Goal: Transaction & Acquisition: Purchase product/service

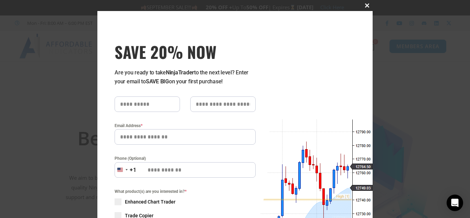
click at [362, 6] on span at bounding box center [366, 5] width 11 height 4
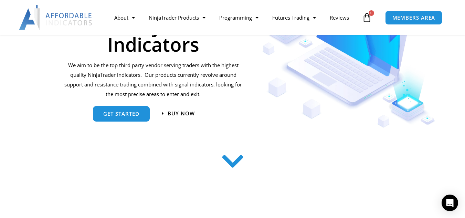
scroll to position [138, 0]
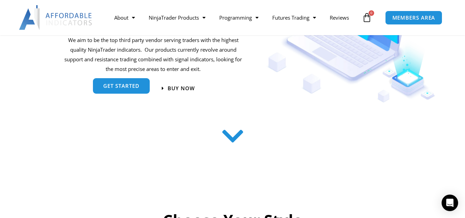
click at [140, 87] on link "get started" at bounding box center [121, 86] width 57 height 15
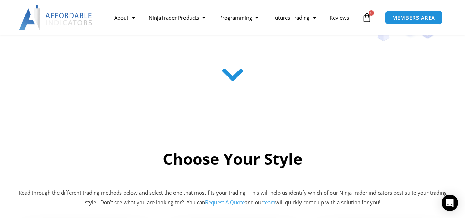
scroll to position [136, 0]
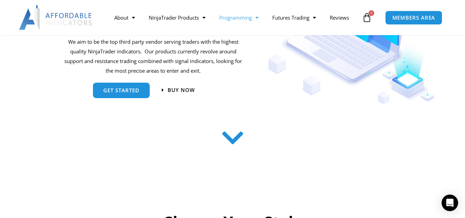
click at [241, 19] on link "Programming" at bounding box center [238, 18] width 53 height 16
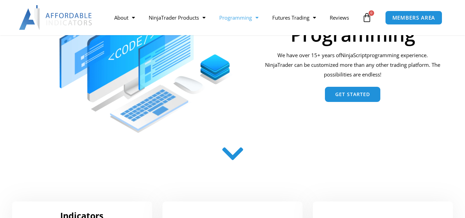
scroll to position [138, 0]
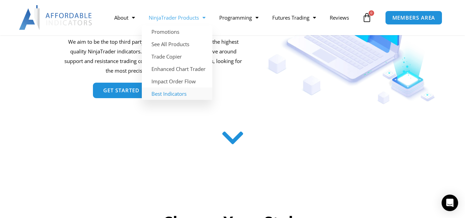
click at [173, 95] on link "Best Indicators" at bounding box center [177, 93] width 70 height 12
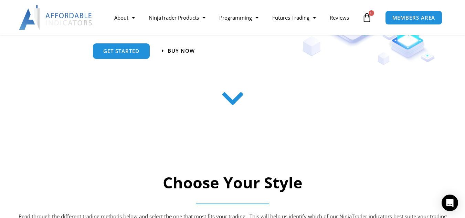
scroll to position [138, 0]
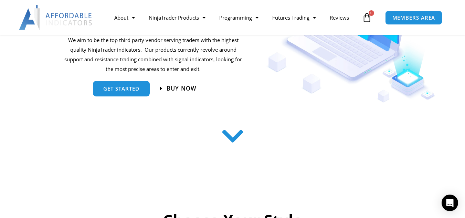
click at [183, 89] on span "Buy now" at bounding box center [181, 89] width 30 height 6
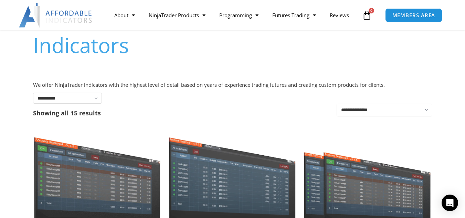
scroll to position [69, 0]
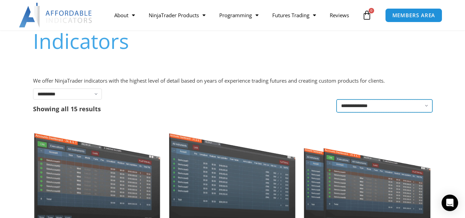
click at [413, 106] on select "**********" at bounding box center [384, 105] width 96 height 13
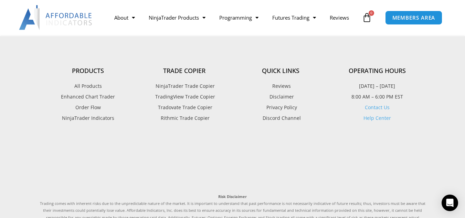
scroll to position [963, 0]
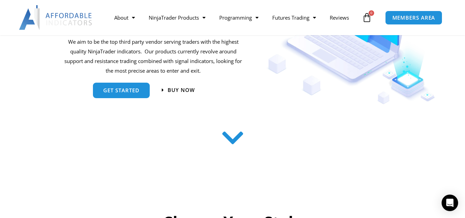
scroll to position [138, 0]
